Goal: Task Accomplishment & Management: Manage account settings

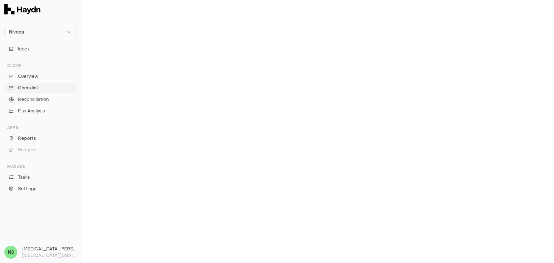
click at [45, 85] on link "Checklist" at bounding box center [40, 88] width 72 height 10
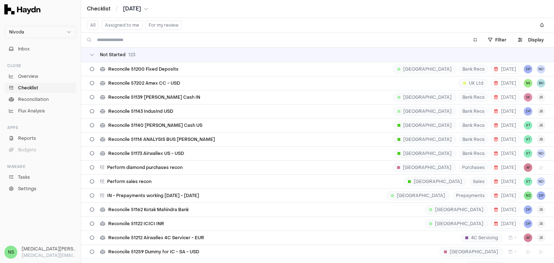
click at [133, 27] on button "Assigned to me" at bounding box center [122, 25] width 41 height 9
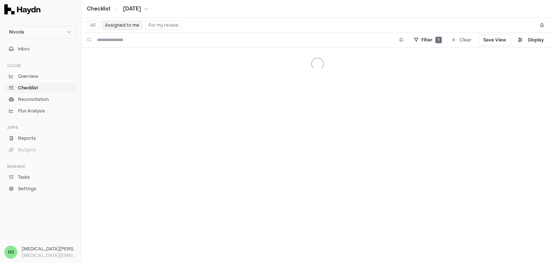
click at [124, 28] on button "Assigned to me" at bounding box center [122, 25] width 41 height 9
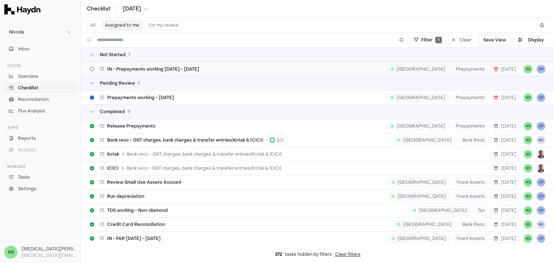
click at [172, 72] on div "IN - Prepayments working April - July 2025 India Prepayments 29 Aug NS DP" at bounding box center [318, 69] width 456 height 14
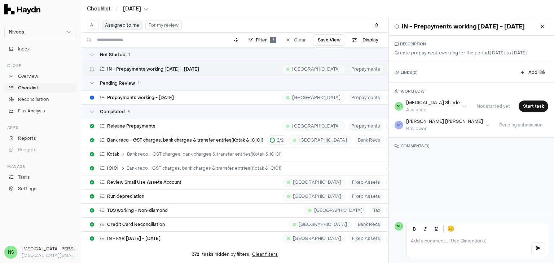
click at [455, 31] on h1 "IN - Prepayments working [DATE] - [DATE]" at bounding box center [463, 26] width 123 height 9
click at [160, 76] on div "Manage task" at bounding box center [169, 76] width 54 height 10
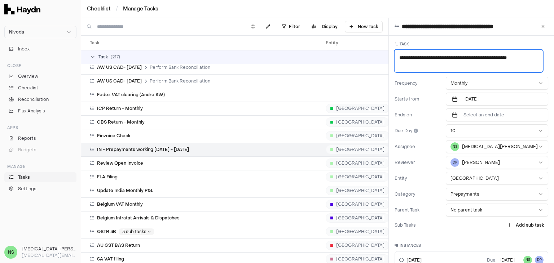
click at [422, 59] on textarea "**********" at bounding box center [469, 61] width 148 height 22
type textarea "*"
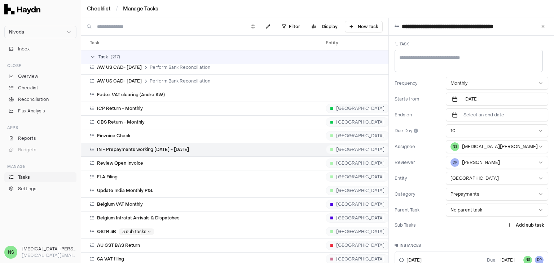
click at [398, 47] on div "Task Frequency Monthly Starts from Jul 2025 Ends on Select an end date Due Day …" at bounding box center [471, 137] width 165 height 202
click at [398, 44] on icon at bounding box center [397, 44] width 4 height 4
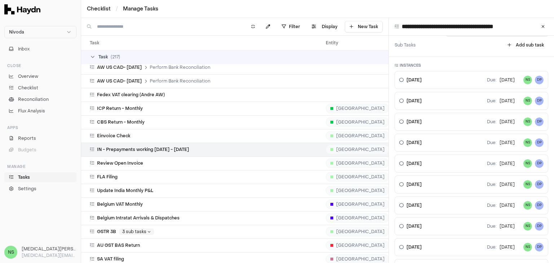
scroll to position [316, 0]
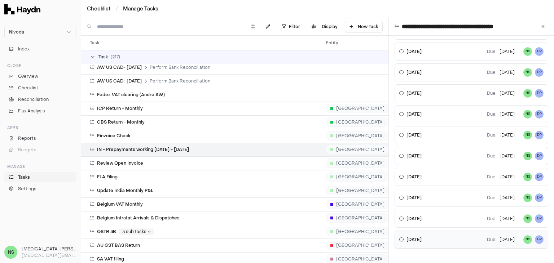
click at [402, 238] on icon at bounding box center [401, 240] width 4 height 4
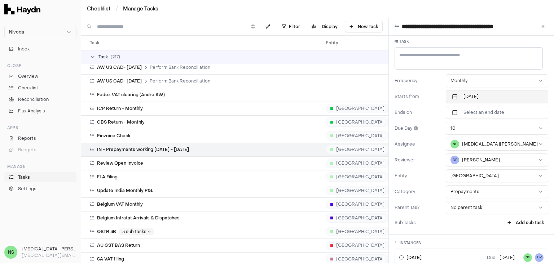
scroll to position [0, 0]
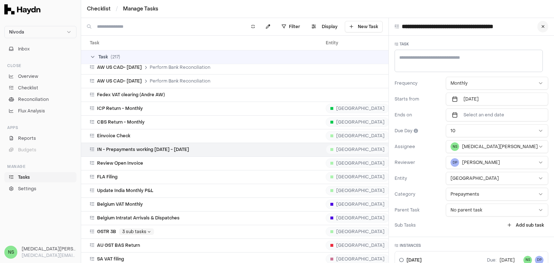
click at [541, 28] on icon at bounding box center [542, 27] width 3 height 4
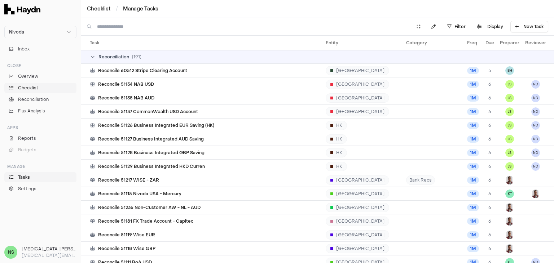
click at [34, 88] on span "Checklist" at bounding box center [28, 88] width 20 height 6
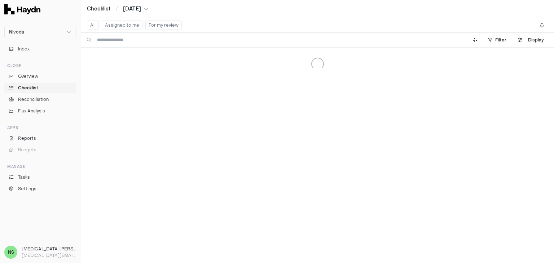
click at [126, 28] on button "Assigned to me" at bounding box center [122, 25] width 41 height 9
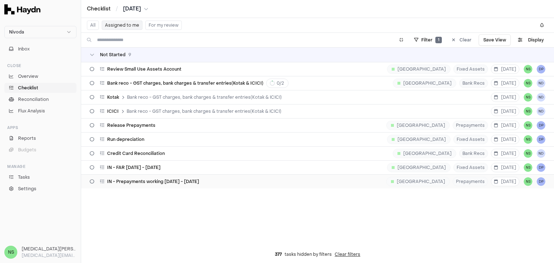
click at [145, 182] on span "IN - Prepayments working [DATE] - [DATE]" at bounding box center [153, 182] width 92 height 6
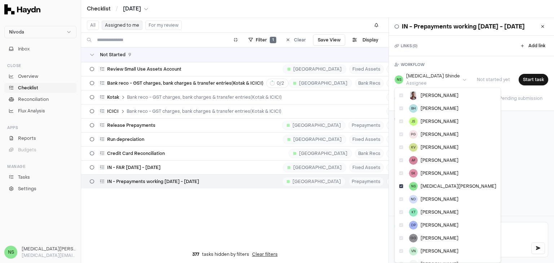
click at [439, 82] on html "Nivoda Inbox Close Overview Checklist Reconciliation Flux Analysis Apps Reports…" at bounding box center [277, 131] width 554 height 263
click at [443, 71] on html "Nivoda Inbox Close Overview Checklist Reconciliation Flux Analysis Apps Reports…" at bounding box center [277, 131] width 554 height 263
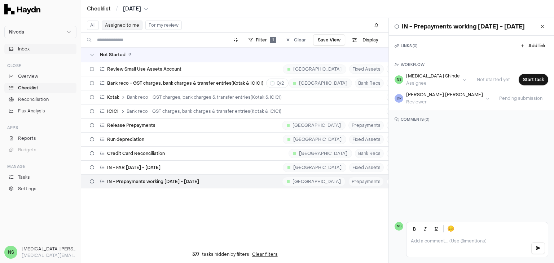
click at [35, 48] on button "Inbox" at bounding box center [40, 49] width 72 height 10
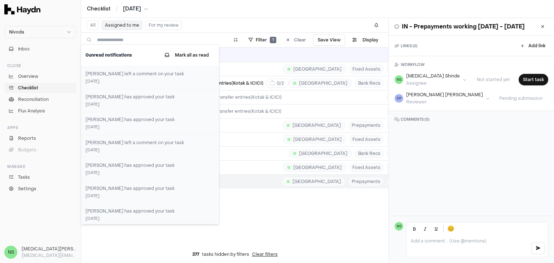
click at [141, 5] on span "[DATE]" at bounding box center [132, 8] width 18 height 7
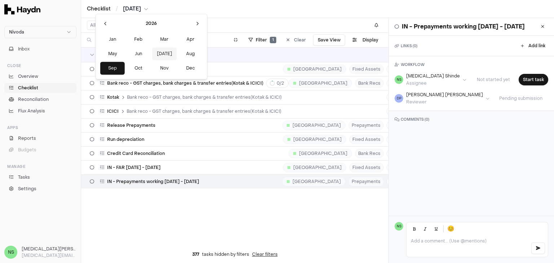
click at [152, 55] on button "Jul" at bounding box center [164, 53] width 25 height 13
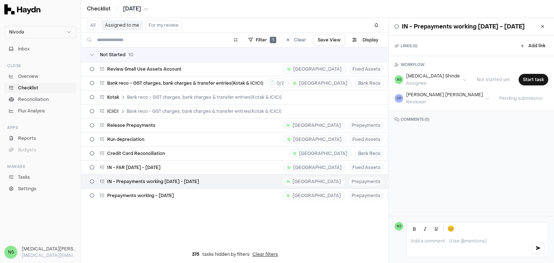
click at [127, 9] on span "Jul 2026" at bounding box center [132, 8] width 18 height 7
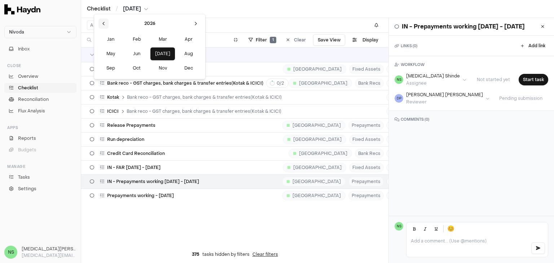
click at [99, 22] on button at bounding box center [103, 23] width 10 height 10
click at [130, 52] on button "Jun" at bounding box center [136, 53] width 25 height 13
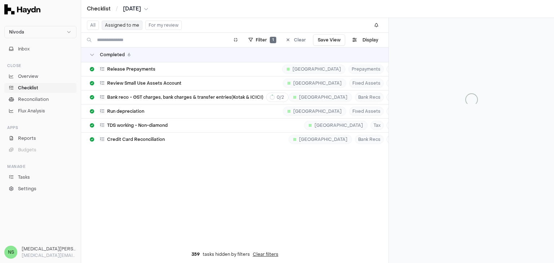
click at [140, 12] on div "Checklist / Jun 2025" at bounding box center [317, 9] width 473 height 18
click at [141, 6] on span "Jun 2025" at bounding box center [132, 8] width 18 height 7
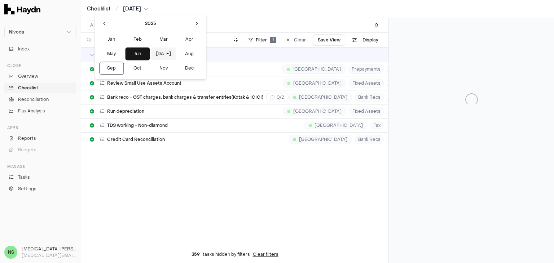
click at [151, 55] on button "Jul" at bounding box center [163, 53] width 25 height 13
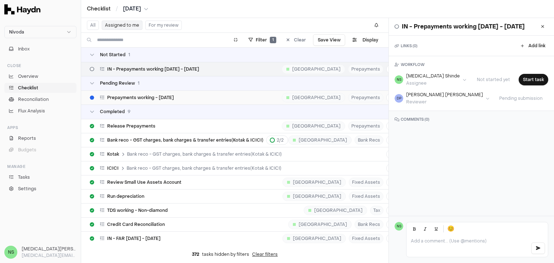
click at [145, 97] on span "Prepayments working - March'25" at bounding box center [140, 98] width 67 height 6
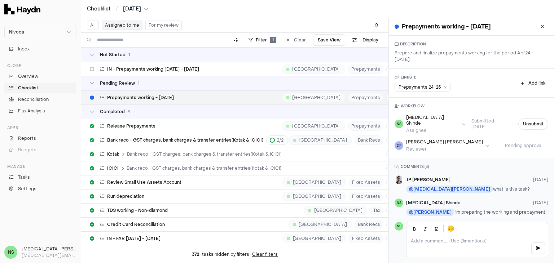
click at [415, 136] on html "Nivoda Inbox Close Overview Checklist Reconciliation Flux Analysis Apps Reports…" at bounding box center [277, 131] width 554 height 263
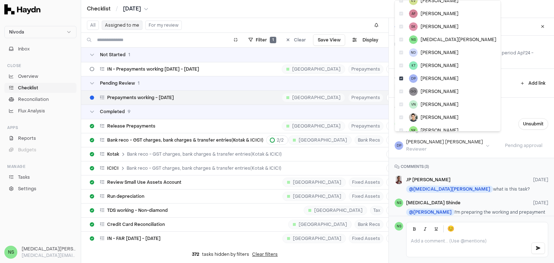
scroll to position [79, 0]
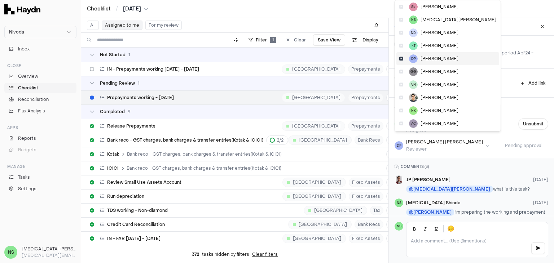
click at [401, 58] on icon at bounding box center [401, 59] width 4 height 4
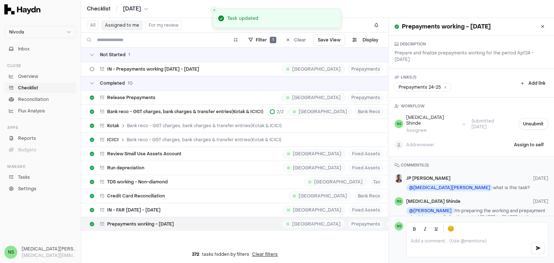
click at [424, 124] on html "Nivoda Inbox Close Overview Checklist Reconciliation Flux Analysis Apps Reports…" at bounding box center [277, 131] width 554 height 263
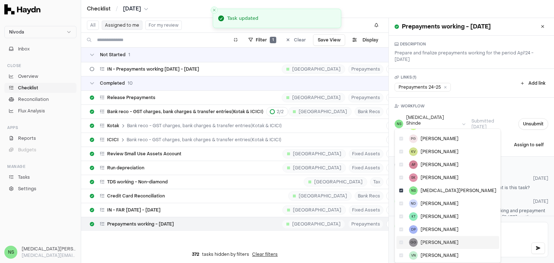
scroll to position [76, 0]
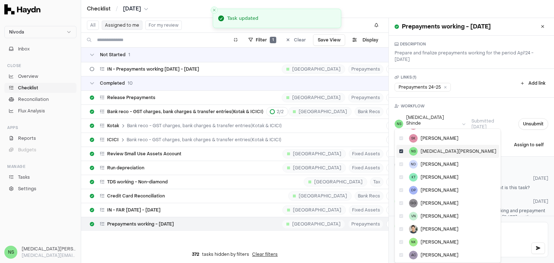
click at [402, 152] on icon at bounding box center [401, 151] width 4 height 4
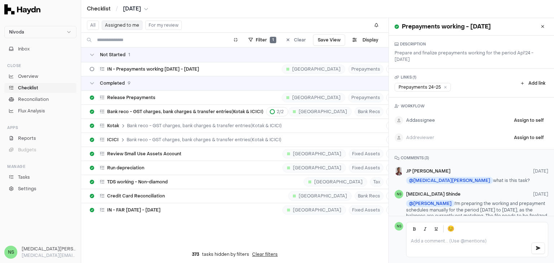
click at [412, 120] on html "Nivoda Inbox Close Overview Checklist Reconciliation Flux Analysis Apps Reports…" at bounding box center [277, 131] width 554 height 263
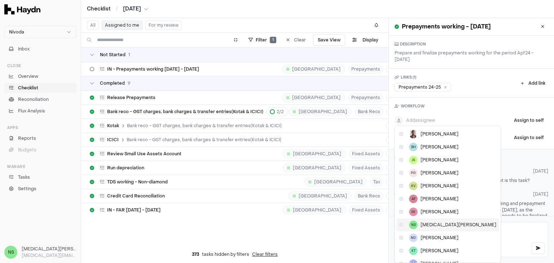
click at [401, 223] on icon at bounding box center [401, 225] width 4 height 4
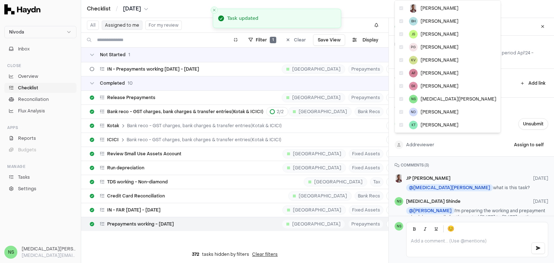
click at [408, 143] on html "Nivoda Inbox Close Overview Checklist Reconciliation Flux Analysis Apps Reports…" at bounding box center [277, 131] width 554 height 263
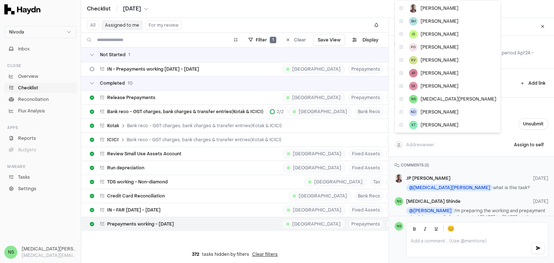
click at [450, 161] on html "Nivoda Inbox Close Overview Checklist Reconciliation Flux Analysis Apps Reports…" at bounding box center [277, 131] width 554 height 263
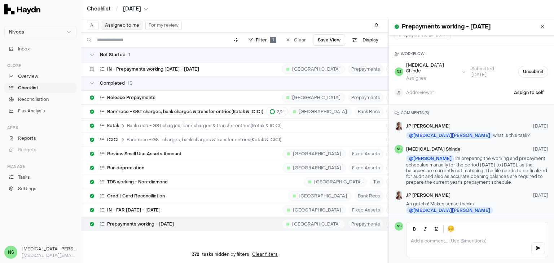
scroll to position [0, 0]
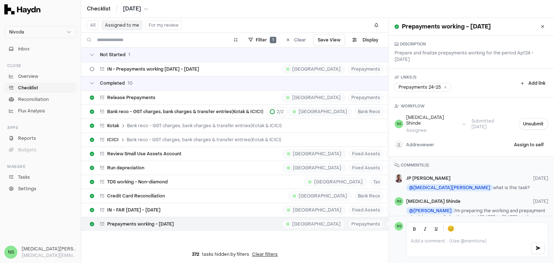
click at [417, 139] on html "Nivoda Inbox Close Overview Checklist Reconciliation Flux Analysis Apps Reports…" at bounding box center [277, 131] width 554 height 263
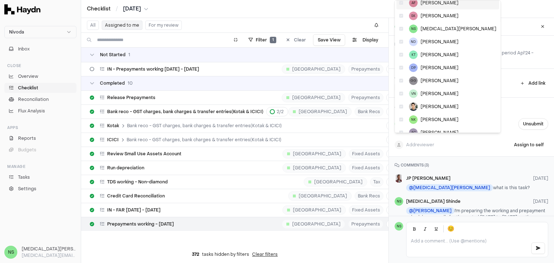
scroll to position [72, 0]
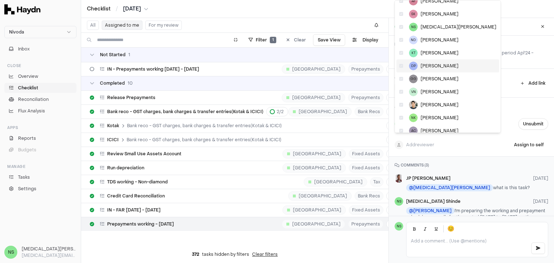
click at [401, 66] on icon at bounding box center [401, 66] width 4 height 4
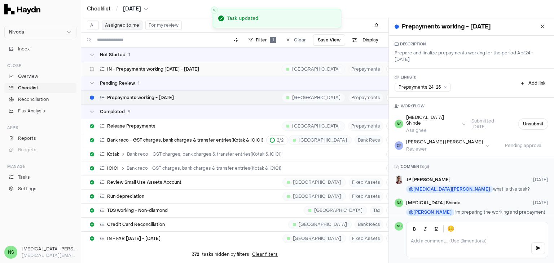
click at [163, 67] on span "IN - Prepayments working [DATE] - [DATE]" at bounding box center [153, 69] width 92 height 6
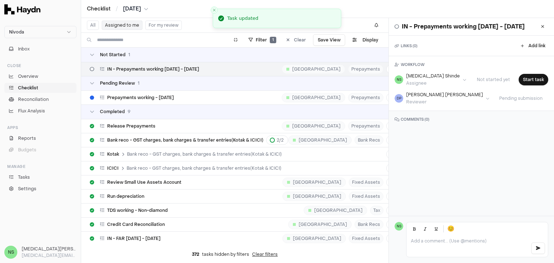
click at [420, 75] on html "Nivoda Inbox Close Overview Checklist Reconciliation Flux Analysis Apps Reports…" at bounding box center [277, 131] width 554 height 263
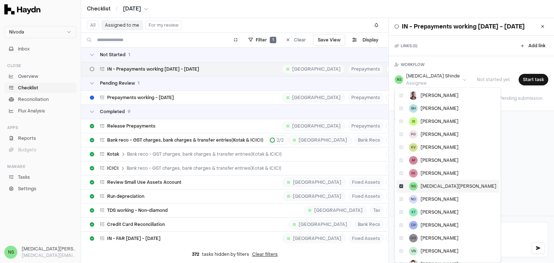
click at [400, 184] on icon at bounding box center [401, 186] width 4 height 4
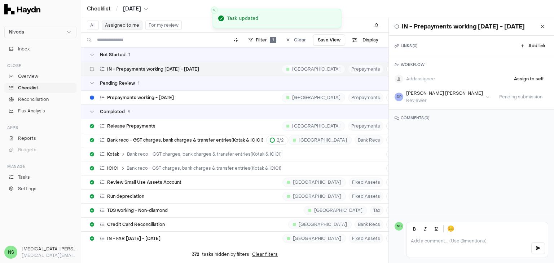
click at [420, 97] on html "Nivoda Inbox Close Overview Checklist Reconciliation Flux Analysis Apps Reports…" at bounding box center [277, 131] width 554 height 263
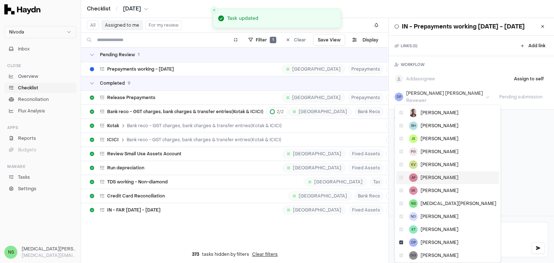
scroll to position [53, 0]
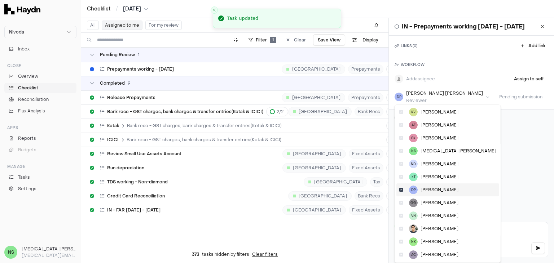
click at [402, 190] on icon at bounding box center [401, 190] width 4 height 4
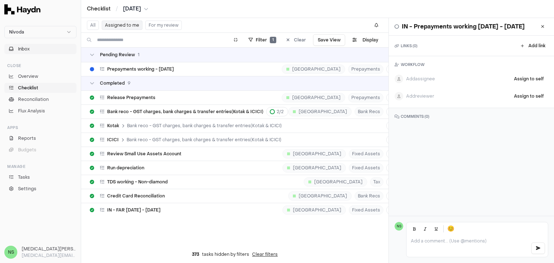
click at [38, 51] on button "Inbox" at bounding box center [40, 49] width 72 height 10
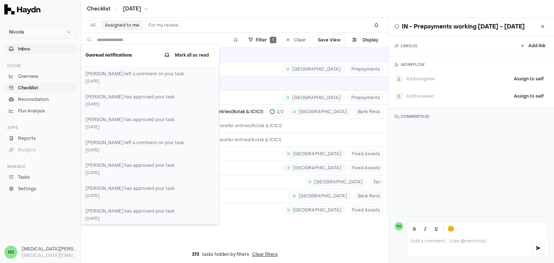
click at [38, 51] on button "Inbox" at bounding box center [40, 49] width 72 height 10
click at [135, 12] on div "Checklist / Jul 2025" at bounding box center [317, 9] width 473 height 18
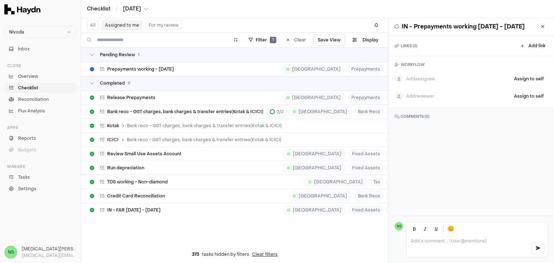
click at [137, 8] on span "Jul 2025" at bounding box center [132, 8] width 18 height 7
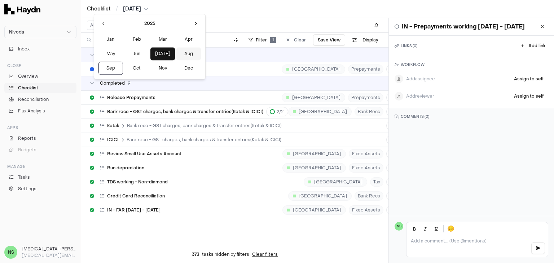
click at [176, 54] on button "Aug" at bounding box center [188, 53] width 25 height 13
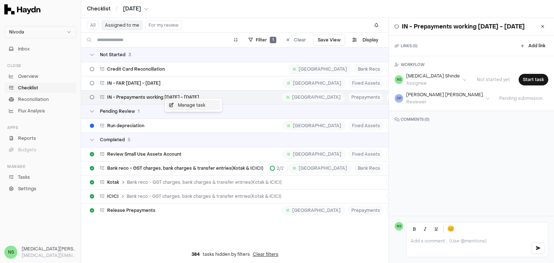
click at [185, 104] on div "Manage task" at bounding box center [193, 105] width 54 height 10
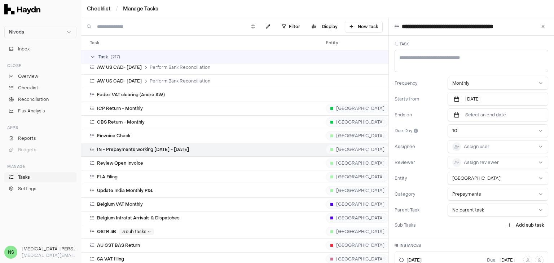
scroll to position [4609, 0]
click at [476, 146] on html "Nivoda Inbox Close Overview Checklist Reconciliation Flux Analysis Apps Reports…" at bounding box center [277, 131] width 554 height 263
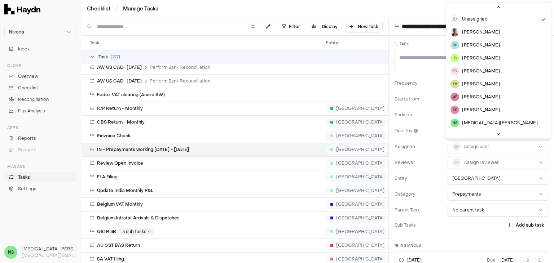
scroll to position [96, 0]
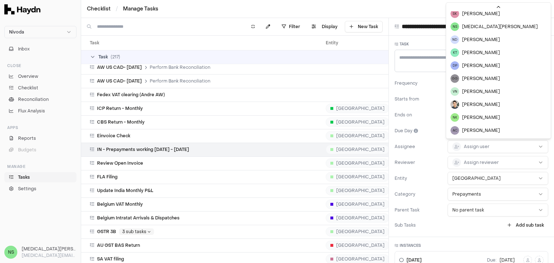
click at [437, 168] on html "Nivoda Inbox Close Overview Checklist Reconciliation Flux Analysis Apps Reports…" at bounding box center [277, 131] width 554 height 263
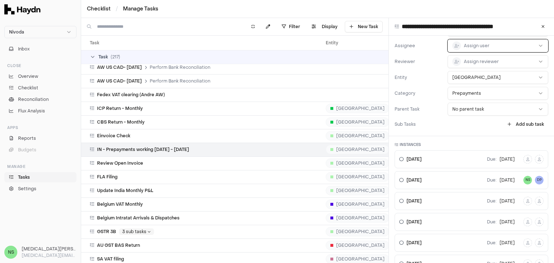
scroll to position [144, 0]
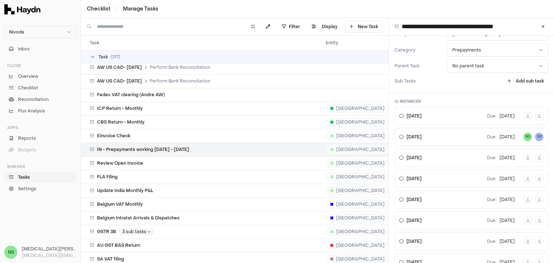
click at [398, 103] on h3 "Instances" at bounding box center [472, 101] width 154 height 5
click at [397, 100] on icon at bounding box center [397, 102] width 4 height 4
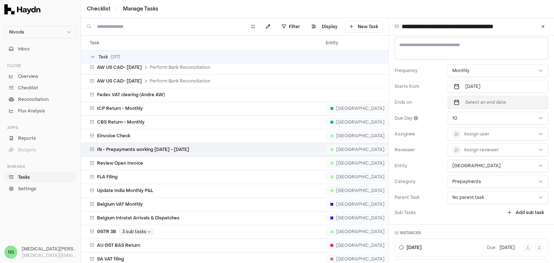
scroll to position [0, 0]
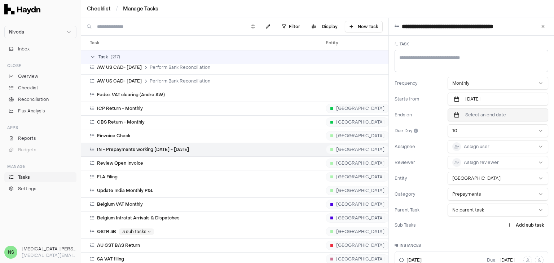
click at [466, 113] on span "Select an end date" at bounding box center [485, 115] width 41 height 6
click at [501, 163] on button "Jul" at bounding box center [513, 163] width 24 height 13
type textarea "*"
click at [541, 28] on icon at bounding box center [542, 27] width 3 height 4
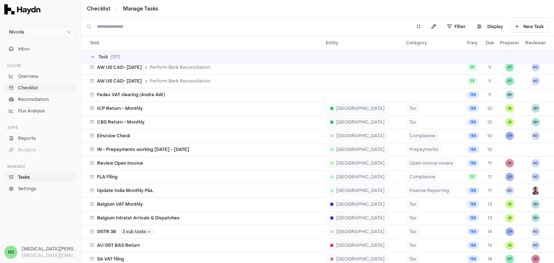
click at [41, 84] on link "Checklist" at bounding box center [40, 88] width 72 height 10
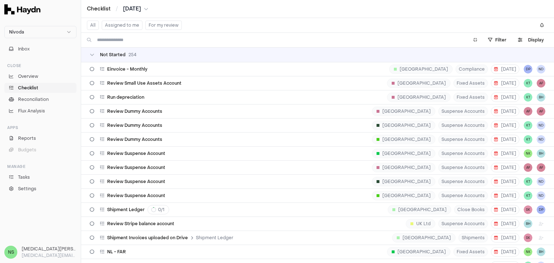
click at [125, 27] on button "Assigned to me" at bounding box center [122, 25] width 41 height 9
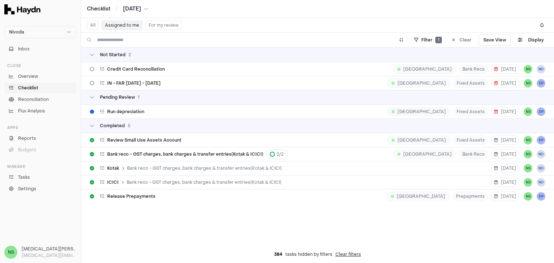
click at [136, 10] on span "Aug 2025" at bounding box center [132, 8] width 18 height 7
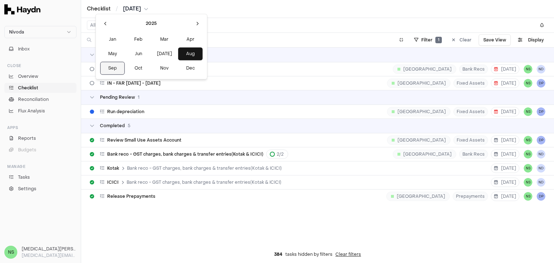
click at [114, 72] on button "Sep" at bounding box center [112, 68] width 25 height 13
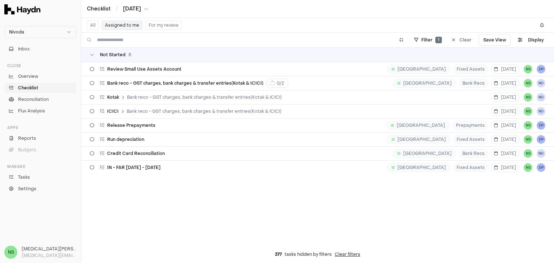
click at [113, 23] on button "Assigned to me" at bounding box center [122, 25] width 41 height 9
click at [123, 26] on button "Assigned to me" at bounding box center [122, 25] width 41 height 9
